Goal: Navigation & Orientation: Find specific page/section

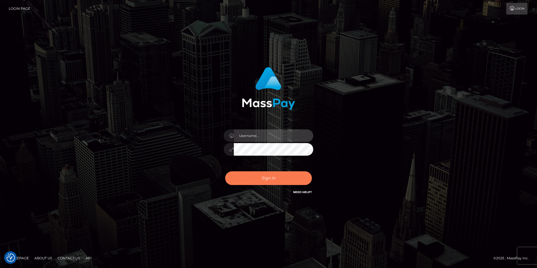
type input "[PERSON_NAME].Silversocial"
click at [250, 180] on button "Sign in" at bounding box center [268, 179] width 87 height 14
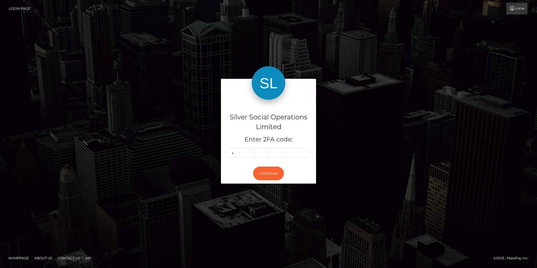
type input "1"
type input "8"
type input "3"
type input "2"
type input "5"
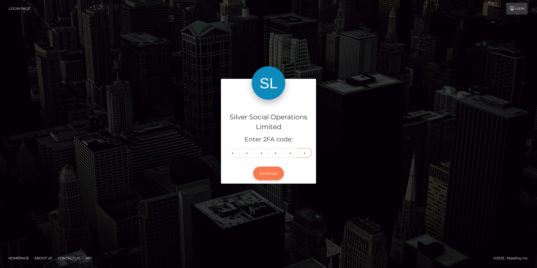
type input "0"
click at [264, 177] on button "Continue" at bounding box center [268, 174] width 31 height 14
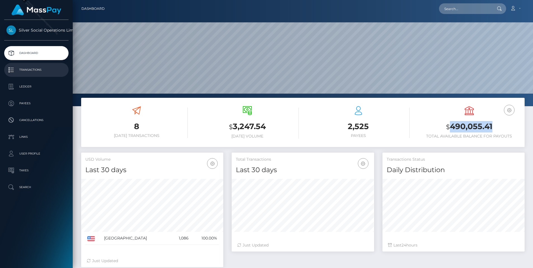
click at [28, 71] on p "Transactions" at bounding box center [36, 70] width 60 height 8
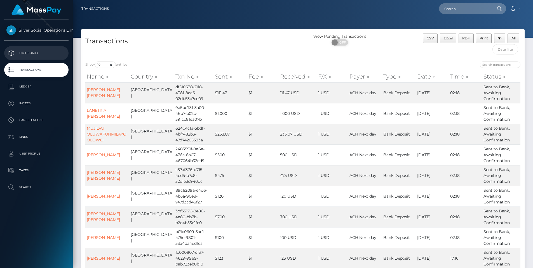
click at [33, 55] on p "Dashboard" at bounding box center [36, 53] width 60 height 8
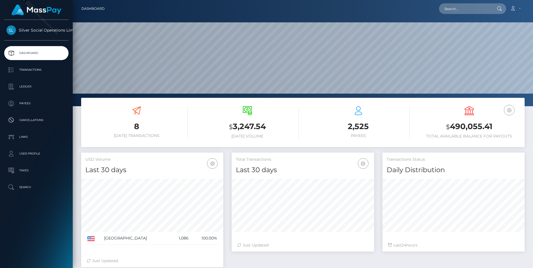
scroll to position [99, 142]
drag, startPoint x: 0, startPoint y: 0, endPoint x: 451, endPoint y: 127, distance: 468.5
click at [451, 127] on h3 "$ 490,055.41" at bounding box center [469, 126] width 102 height 11
copy h3 "490,055.41"
